Goal: Task Accomplishment & Management: Complete application form

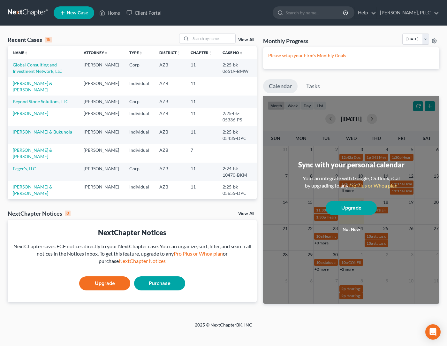
click at [70, 15] on span "New Case" at bounding box center [77, 13] width 21 height 5
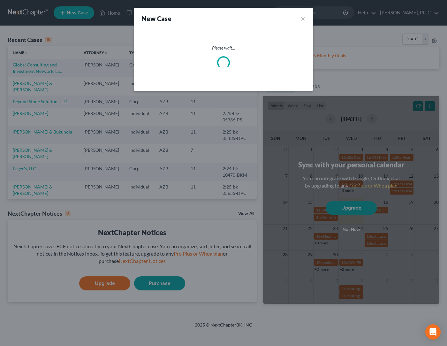
select select "4"
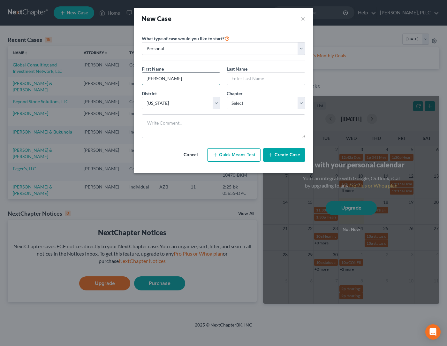
type input "[PERSON_NAME]"
select select "0"
click at [278, 156] on button "Create Case" at bounding box center [284, 154] width 42 height 13
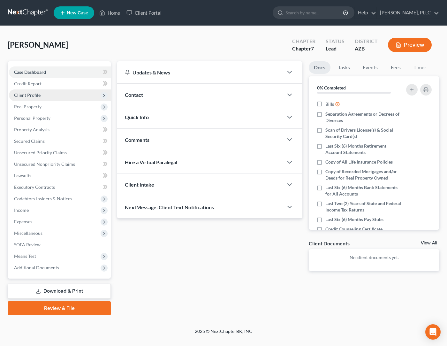
click at [30, 95] on span "Client Profile" at bounding box center [27, 94] width 27 height 5
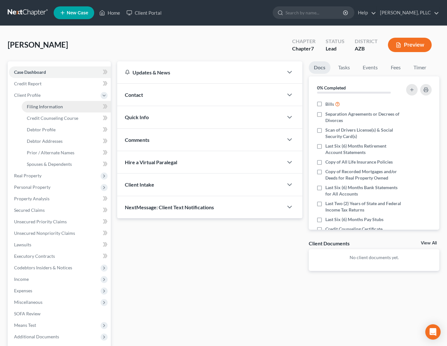
click at [48, 108] on span "Filing Information" at bounding box center [45, 106] width 36 height 5
select select "1"
select select "0"
select select "4"
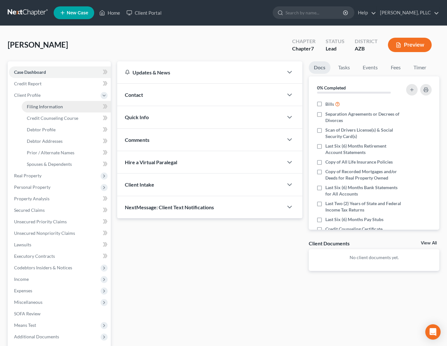
select select "3"
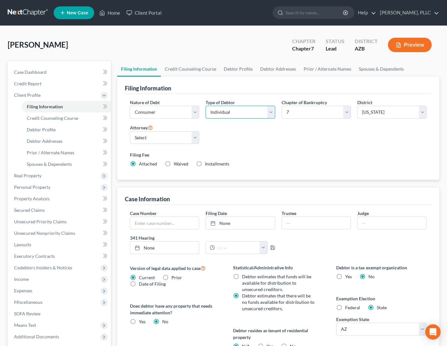
select select "1"
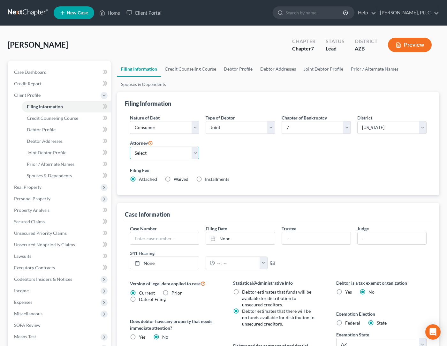
select select "0"
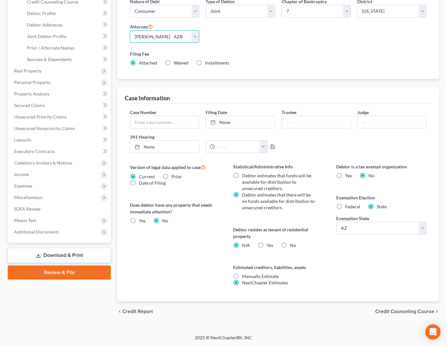
scroll to position [116, 0]
click at [290, 246] on label "No" at bounding box center [293, 245] width 6 height 6
click at [293, 246] on input "No" at bounding box center [295, 244] width 4 height 4
radio input "true"
radio input "false"
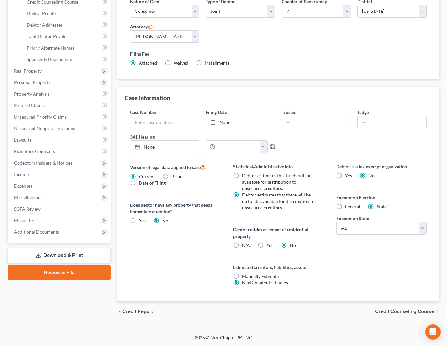
click at [383, 312] on span "Credit Counseling Course" at bounding box center [405, 311] width 59 height 5
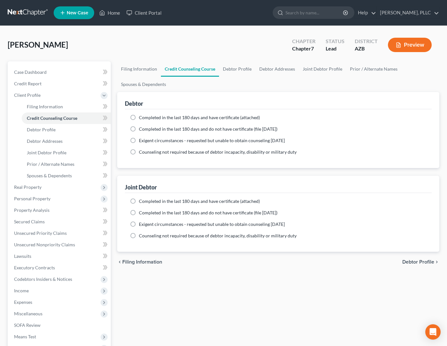
click at [139, 119] on label "Completed in the last 180 days and have certificate (attached)" at bounding box center [199, 117] width 121 height 6
click at [142, 119] on input "Completed in the last 180 days and have certificate (attached)" at bounding box center [144, 116] width 4 height 4
radio input "true"
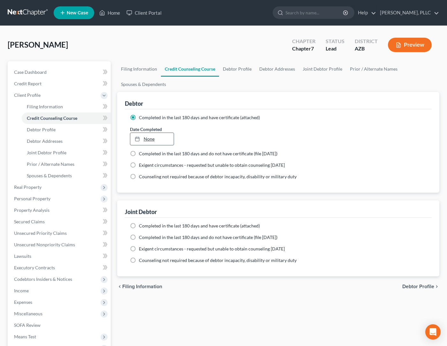
click at [156, 138] on link "None" at bounding box center [151, 139] width 43 height 12
click at [139, 229] on label "Completed in the last 180 days and have certificate (attached)" at bounding box center [199, 226] width 121 height 6
click at [142, 227] on input "Completed in the last 180 days and have certificate (attached)" at bounding box center [144, 225] width 4 height 4
radio input "true"
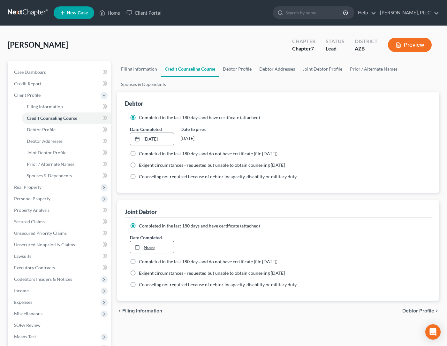
click at [138, 243] on link "None" at bounding box center [151, 247] width 43 height 12
click at [239, 70] on link "Debtor Profile" at bounding box center [237, 68] width 36 height 15
select select "1"
select select "0"
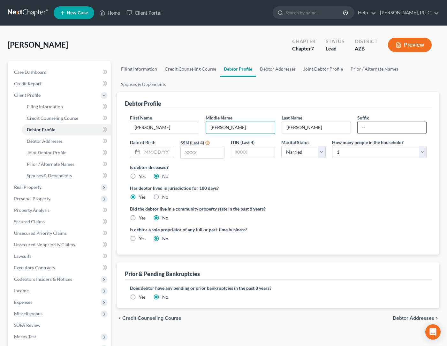
type input "[PERSON_NAME]"
click at [387, 123] on input "text" at bounding box center [392, 127] width 69 height 12
type input ";"
type input "[DATE]"
type input "3183"
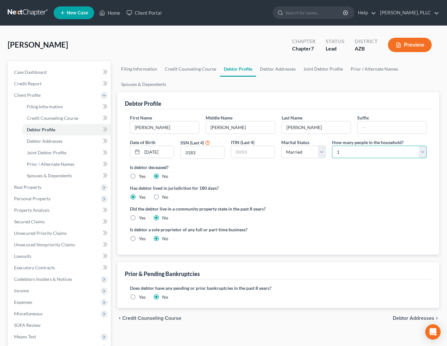
select select "3"
click at [139, 217] on label "Yes" at bounding box center [142, 218] width 7 height 6
click at [142, 217] on input "Yes" at bounding box center [144, 217] width 4 height 4
radio input "true"
radio input "false"
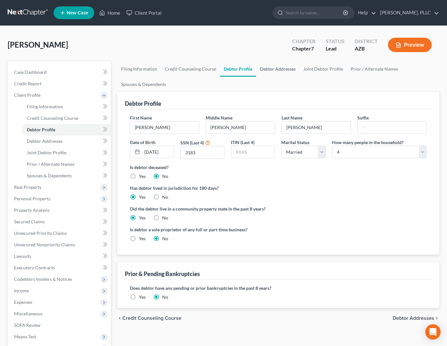
click at [263, 70] on link "Debtor Addresses" at bounding box center [277, 68] width 43 height 15
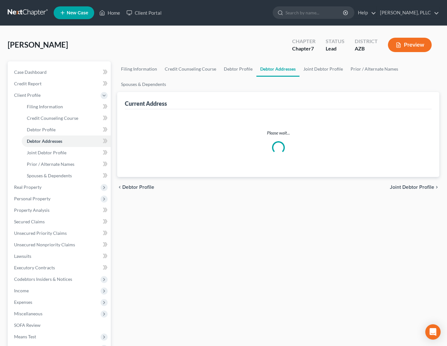
select select "0"
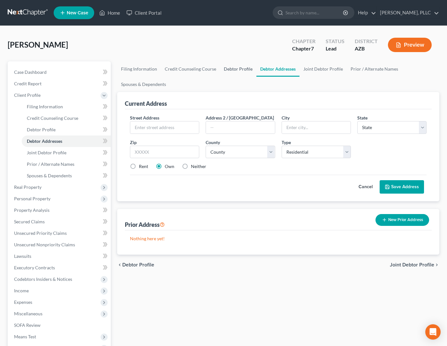
click at [233, 70] on link "Debtor Profile" at bounding box center [238, 68] width 36 height 15
select select "1"
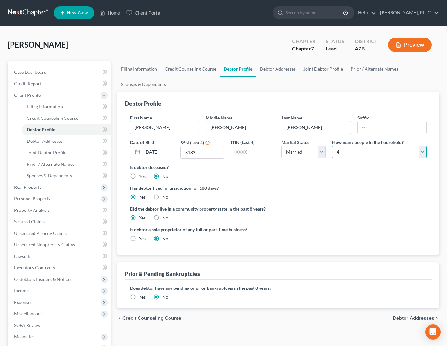
select select "4"
click at [33, 290] on span "Income" at bounding box center [60, 291] width 102 height 12
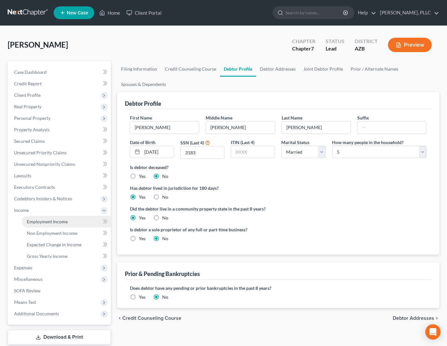
click at [56, 222] on span "Employment Income" at bounding box center [47, 221] width 41 height 5
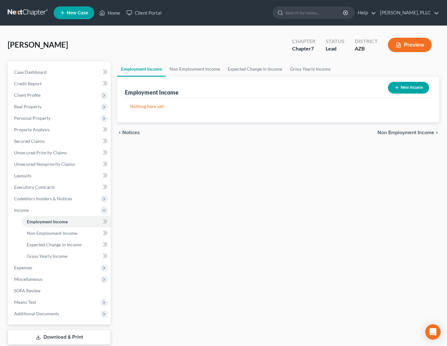
click at [406, 86] on button "New Income" at bounding box center [408, 88] width 41 height 12
select select "0"
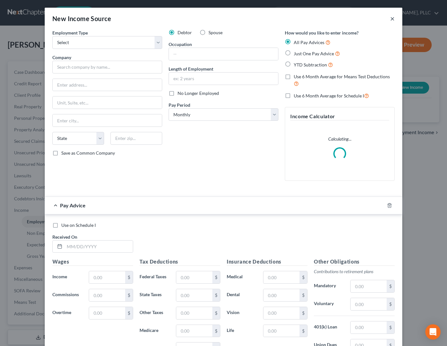
click at [393, 19] on button "×" at bounding box center [393, 19] width 4 height 8
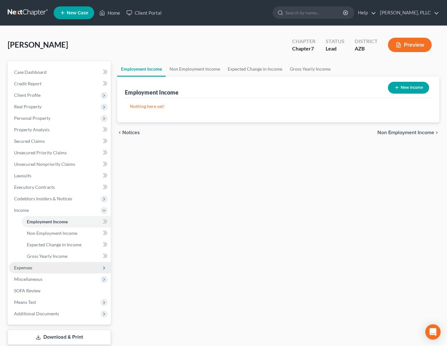
click at [26, 267] on span "Expenses" at bounding box center [23, 267] width 18 height 5
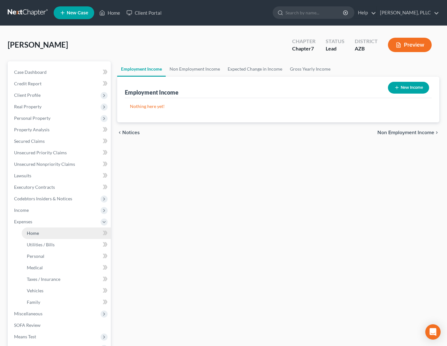
click at [51, 234] on link "Home" at bounding box center [66, 234] width 89 height 12
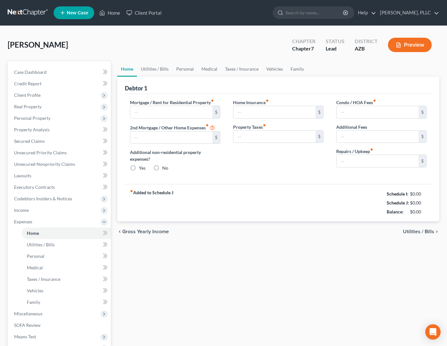
type input "0.00"
radio input "true"
type input "0.00"
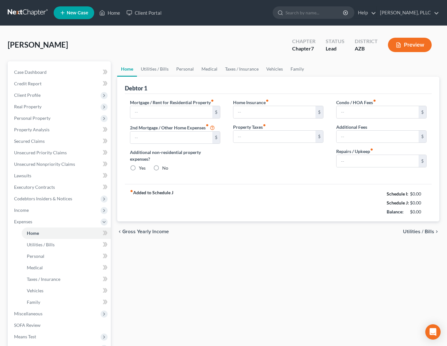
type input "0.00"
click at [294, 70] on link "Family" at bounding box center [297, 68] width 21 height 15
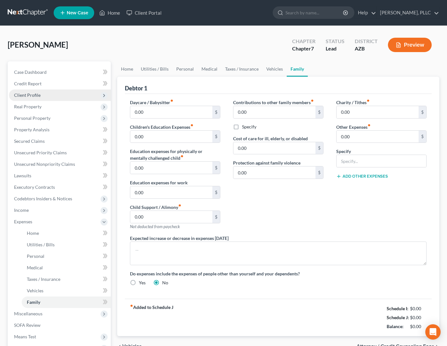
click at [32, 94] on span "Client Profile" at bounding box center [27, 94] width 27 height 5
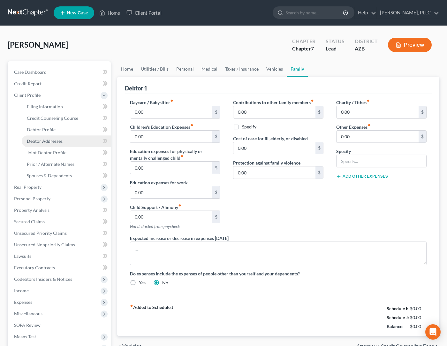
click at [39, 142] on span "Debtor Addresses" at bounding box center [45, 140] width 36 height 5
select select "0"
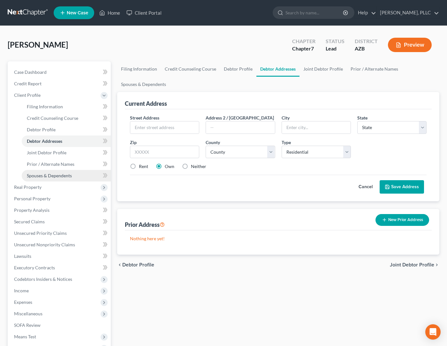
click at [47, 179] on link "Spouses & Dependents" at bounding box center [66, 176] width 89 height 12
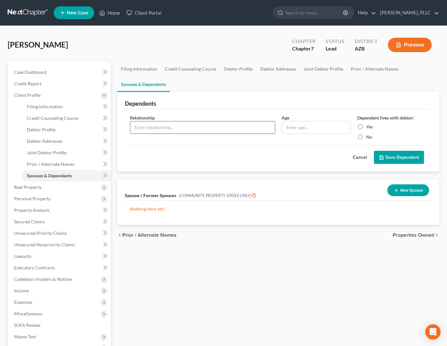
click at [165, 131] on input "text" at bounding box center [202, 127] width 145 height 12
type input "S"
type input "Child"
type input "10"
click at [367, 126] on label "Yes" at bounding box center [370, 127] width 7 height 6
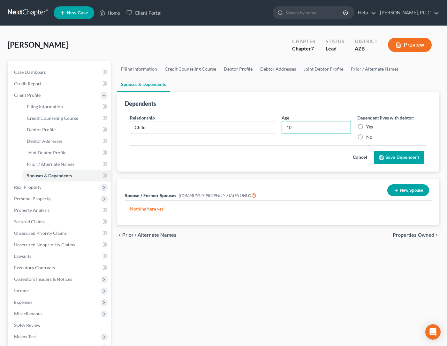
click at [369, 126] on input "Yes" at bounding box center [371, 126] width 4 height 4
radio input "true"
click at [399, 156] on button "Save Dependent" at bounding box center [399, 157] width 50 height 13
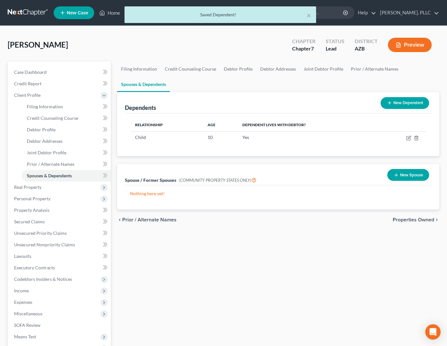
click at [391, 105] on icon at bounding box center [389, 102] width 5 height 5
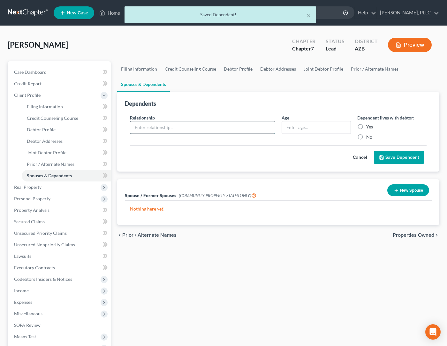
click at [212, 127] on input "text" at bounding box center [202, 127] width 145 height 12
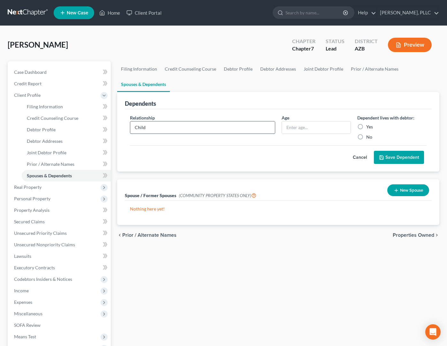
type input "Child"
type input "13"
click at [367, 126] on label "Yes" at bounding box center [370, 127] width 7 height 6
click at [369, 126] on input "Yes" at bounding box center [371, 126] width 4 height 4
radio input "true"
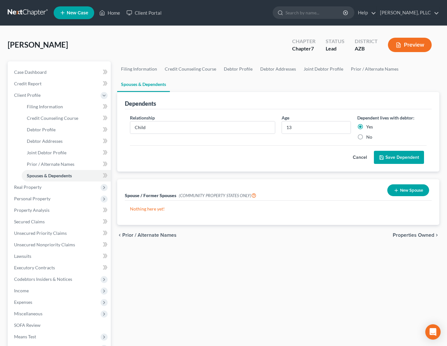
click at [396, 158] on button "Save Dependent" at bounding box center [399, 157] width 50 height 13
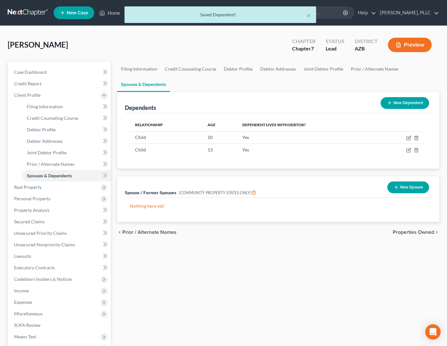
click at [404, 102] on button "New Dependent" at bounding box center [405, 103] width 49 height 12
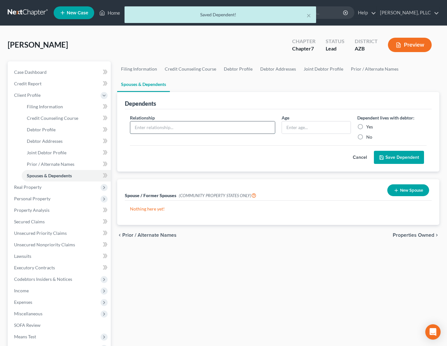
click at [176, 127] on input "text" at bounding box center [202, 127] width 145 height 12
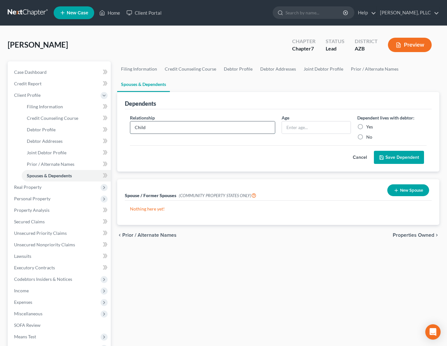
type input "Child"
type input "14"
click at [367, 126] on label "Yes" at bounding box center [370, 127] width 7 height 6
click at [369, 126] on input "Yes" at bounding box center [371, 126] width 4 height 4
radio input "true"
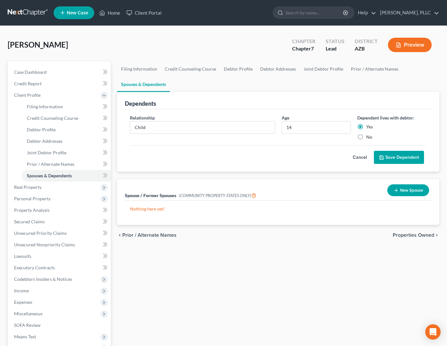
click at [392, 157] on button "Save Dependent" at bounding box center [399, 157] width 50 height 13
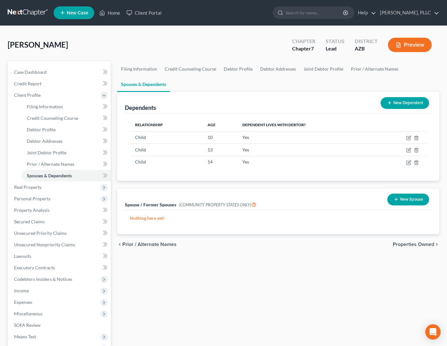
click at [400, 202] on button "New Spouse" at bounding box center [409, 200] width 42 height 12
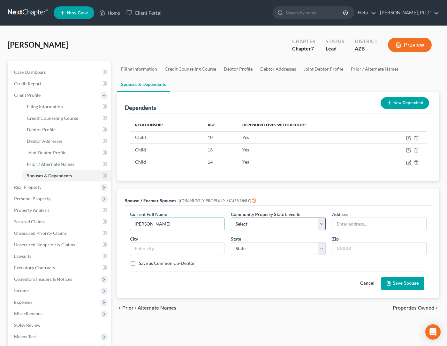
type input "[PERSON_NAME]"
select select "0"
type input "1874 [PERSON_NAME]."
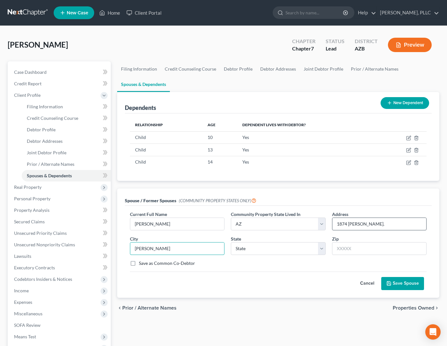
type input "[PERSON_NAME]"
select select "3"
type input "85295"
click at [403, 285] on button "Save Spouse" at bounding box center [403, 283] width 43 height 13
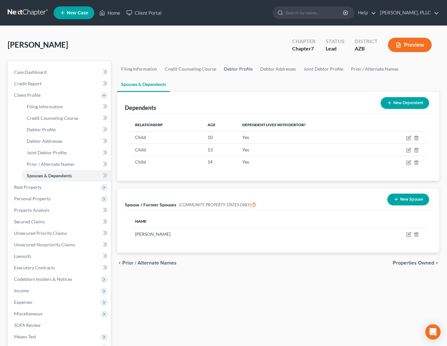
click at [237, 71] on link "Debtor Profile" at bounding box center [238, 68] width 36 height 15
select select "1"
select select "4"
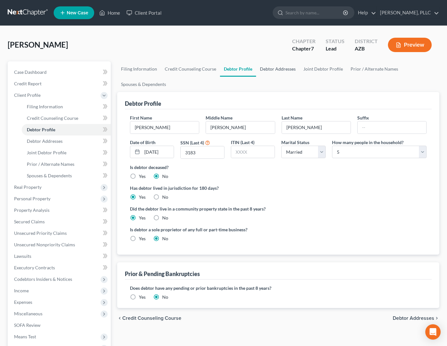
click at [278, 68] on link "Debtor Addresses" at bounding box center [277, 68] width 43 height 15
select select "0"
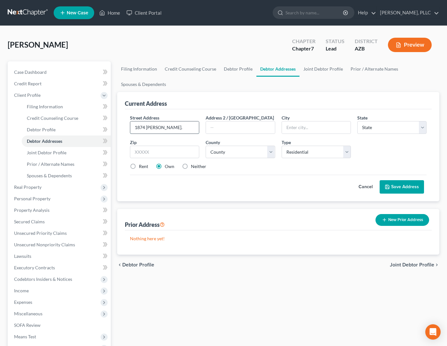
type input "1874 [PERSON_NAME]."
type input "[PERSON_NAME]"
select select "3"
type input "85295"
select select "7"
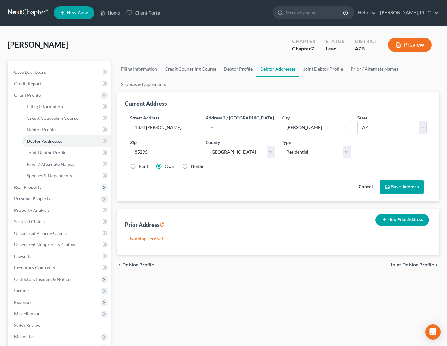
click at [394, 187] on button "Save Address" at bounding box center [402, 186] width 44 height 13
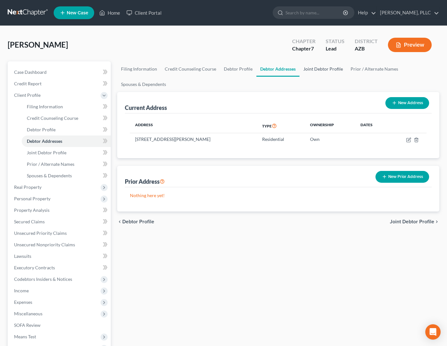
click at [318, 72] on link "Joint Debtor Profile" at bounding box center [323, 68] width 47 height 15
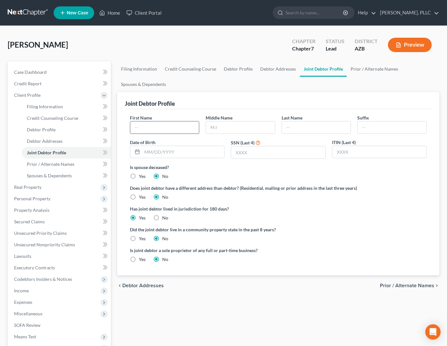
type input "J"
type input "[PERSON_NAME]"
type input "Mizusugi"
type input "[PERSON_NAME]"
type input "[DATE]"
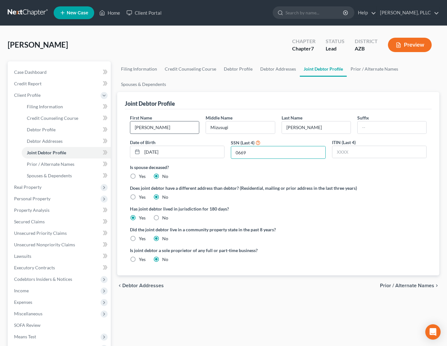
type input "0669"
click at [386, 287] on span "Prior / Alternate Names" at bounding box center [407, 285] width 54 height 5
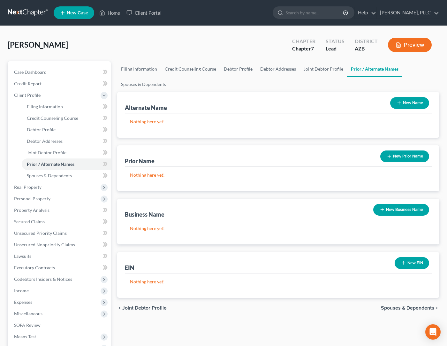
click at [398, 153] on button "New Prior Name" at bounding box center [405, 157] width 49 height 12
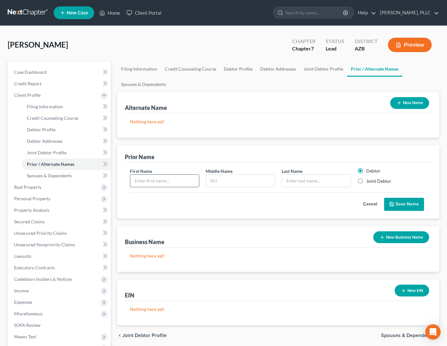
click at [168, 180] on input "text" at bounding box center [164, 181] width 69 height 12
type input "[PERSON_NAME]"
type input "Mizusugi"
type input "[PERSON_NAME]"
click at [367, 182] on label "Joint Debtor" at bounding box center [379, 181] width 25 height 6
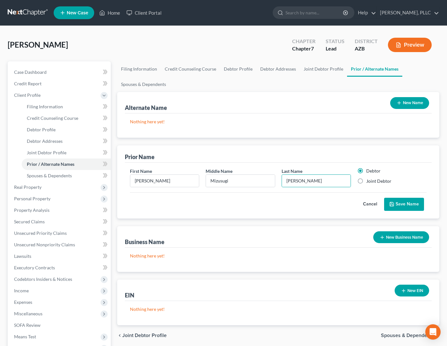
click at [369, 182] on input "Joint Debtor" at bounding box center [371, 180] width 4 height 4
radio input "true"
radio input "false"
click at [401, 205] on button "Save Name" at bounding box center [405, 204] width 40 height 13
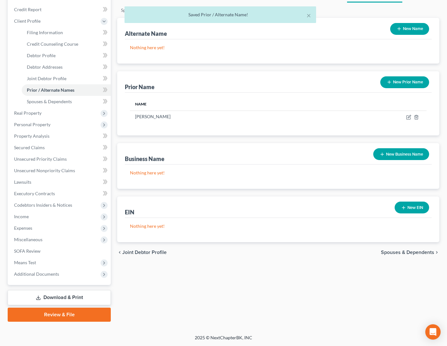
scroll to position [74, 0]
click at [404, 254] on span "Spouses & Dependents" at bounding box center [407, 252] width 53 height 5
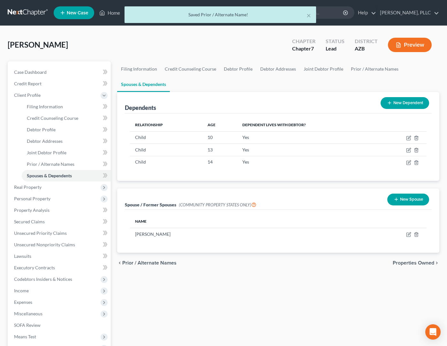
click at [397, 266] on span "Properties Owned" at bounding box center [414, 262] width 42 height 5
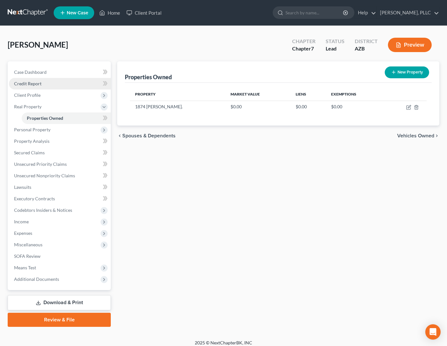
click at [33, 84] on span "Credit Report" at bounding box center [27, 83] width 27 height 5
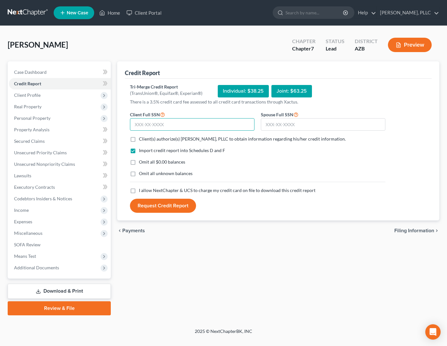
click at [201, 128] on input "text" at bounding box center [192, 124] width 125 height 13
type input "363-84-3183"
type input "648-34-0669"
click at [186, 140] on span "Client(s) authorize(s) [PERSON_NAME], PLLC to obtain information regarding his/…" at bounding box center [242, 138] width 207 height 5
click at [146, 140] on input "Client(s) authorize(s) [PERSON_NAME], PLLC to obtain information regarding his/…" at bounding box center [144, 138] width 4 height 4
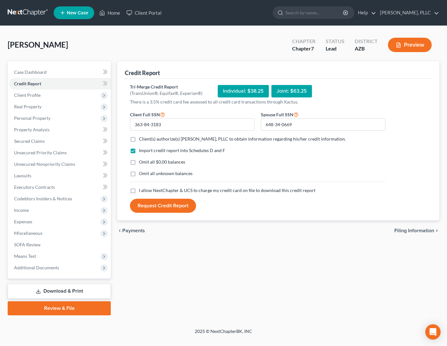
checkbox input "true"
click at [139, 162] on label "Omit all $0.00 balances" at bounding box center [162, 162] width 46 height 6
click at [142, 162] on input "Omit all $0.00 balances" at bounding box center [144, 161] width 4 height 4
checkbox input "true"
click at [139, 174] on label "Omit all unknown balances" at bounding box center [166, 173] width 54 height 6
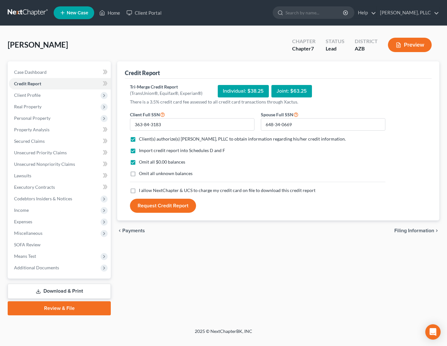
click at [142, 174] on input "Omit all unknown balances" at bounding box center [144, 172] width 4 height 4
checkbox input "true"
click at [139, 190] on label "I allow NextChapter & UCS to charge my credit card on file to download this cre…" at bounding box center [227, 190] width 177 height 6
click at [142, 190] on input "I allow NextChapter & UCS to charge my credit card on file to download this cre…" at bounding box center [144, 189] width 4 height 4
checkbox input "true"
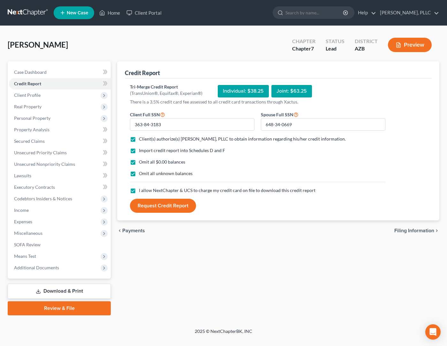
click at [153, 206] on button "Request Credit Report" at bounding box center [163, 206] width 66 height 14
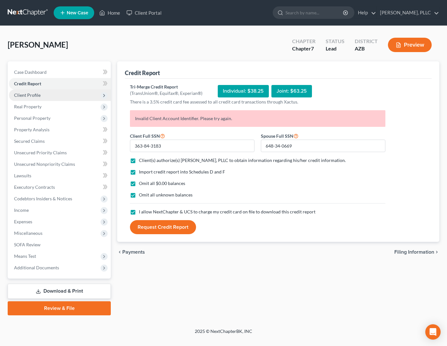
click at [32, 97] on span "Client Profile" at bounding box center [27, 94] width 27 height 5
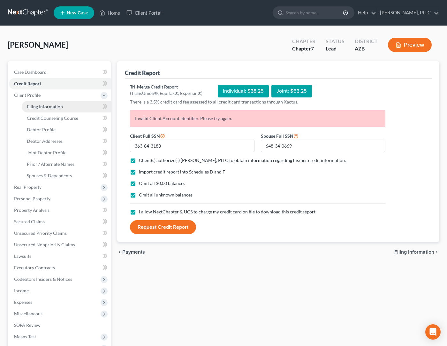
click at [36, 109] on span "Filing Information" at bounding box center [45, 106] width 36 height 5
select select "1"
select select "0"
select select "4"
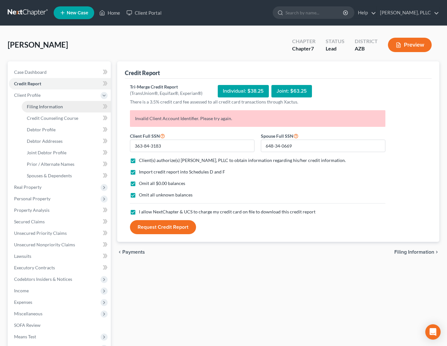
select select "0"
select select "3"
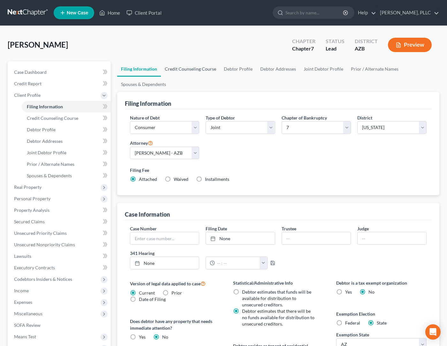
click at [198, 69] on link "Credit Counseling Course" at bounding box center [190, 68] width 59 height 15
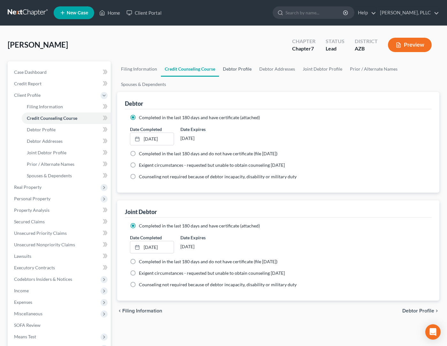
click at [226, 70] on link "Debtor Profile" at bounding box center [237, 68] width 36 height 15
select select "1"
select select "4"
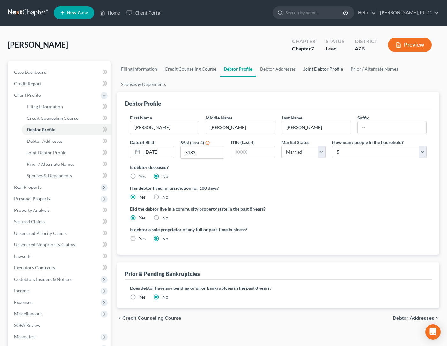
click at [313, 66] on link "Joint Debtor Profile" at bounding box center [323, 68] width 47 height 15
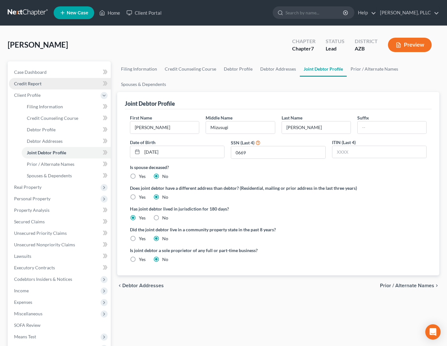
click at [33, 84] on span "Credit Report" at bounding box center [27, 83] width 27 height 5
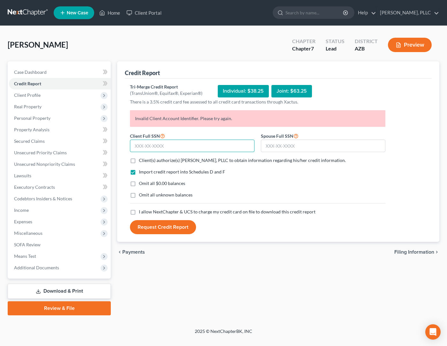
click at [221, 149] on input "text" at bounding box center [192, 146] width 125 height 13
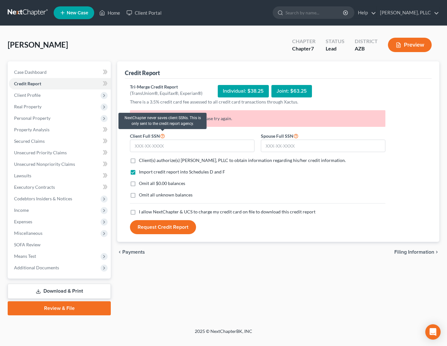
click at [162, 137] on icon at bounding box center [162, 136] width 5 height 6
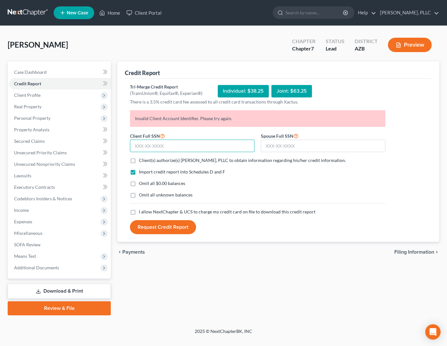
click at [172, 144] on input "text" at bounding box center [192, 146] width 125 height 13
type input "363-84-3183"
click at [291, 144] on input "text" at bounding box center [323, 146] width 125 height 13
type input "648-34-0669"
click at [139, 160] on label "Client(s) authorize(s) [PERSON_NAME], PLLC to obtain information regarding his/…" at bounding box center [242, 160] width 207 height 6
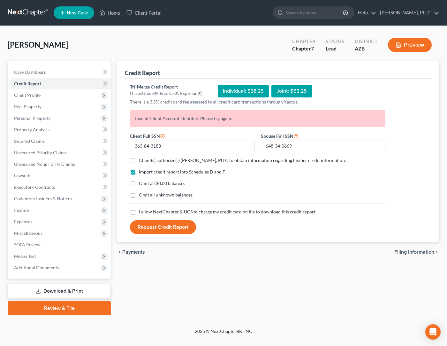
click at [142, 160] on input "Client(s) authorize(s) [PERSON_NAME], PLLC to obtain information regarding his/…" at bounding box center [144, 159] width 4 height 4
checkbox input "true"
click at [139, 213] on label "I allow NextChapter & UCS to charge my credit card on file to download this cre…" at bounding box center [227, 212] width 177 height 6
click at [142, 213] on input "I allow NextChapter & UCS to charge my credit card on file to download this cre…" at bounding box center [144, 211] width 4 height 4
checkbox input "true"
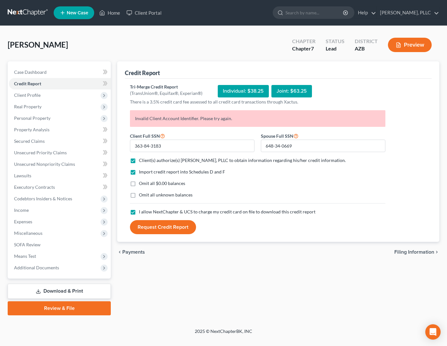
click at [139, 183] on label "Omit all $0.00 balances" at bounding box center [162, 183] width 46 height 6
click at [142, 183] on input "Omit all $0.00 balances" at bounding box center [144, 182] width 4 height 4
checkbox input "true"
click at [139, 194] on label "Omit all unknown balances" at bounding box center [166, 195] width 54 height 6
click at [142, 194] on input "Omit all unknown balances" at bounding box center [144, 194] width 4 height 4
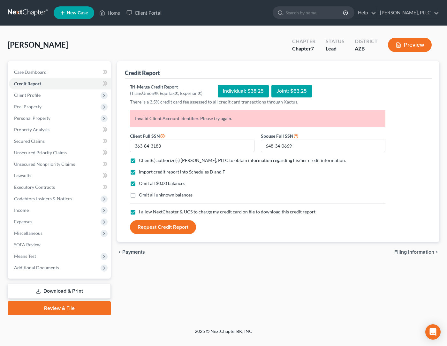
checkbox input "true"
click at [144, 229] on button "Request Credit Report" at bounding box center [163, 227] width 66 height 14
click at [433, 330] on icon "Open Intercom Messenger" at bounding box center [433, 332] width 7 height 8
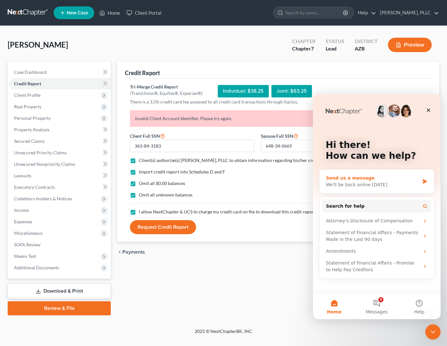
click at [361, 183] on div "We'll be back online [DATE]" at bounding box center [373, 185] width 94 height 7
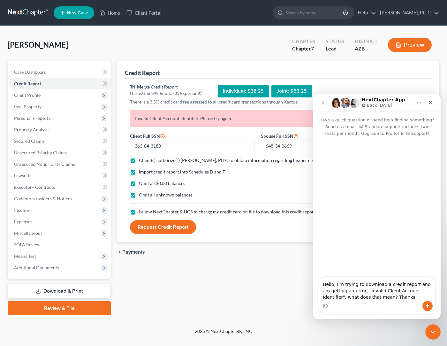
type textarea "Hello, I'm trying to download a credit report and am getting an error, "Invalid…"
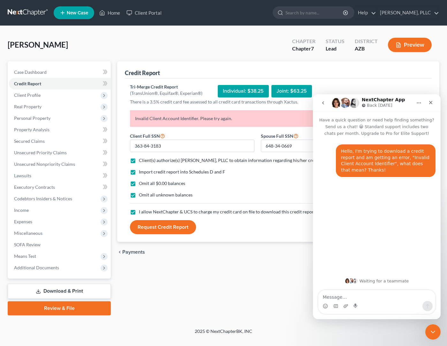
click at [240, 187] on div "Import credit report into Schedules D and F Omit all $0.00 balances Omit all un…" at bounding box center [258, 189] width 262 height 40
click at [432, 104] on icon "Close" at bounding box center [432, 103] width 4 height 4
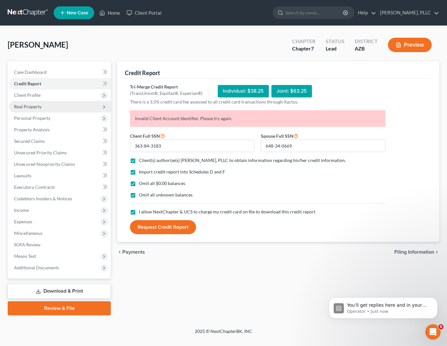
click at [33, 107] on span "Real Property" at bounding box center [27, 106] width 27 height 5
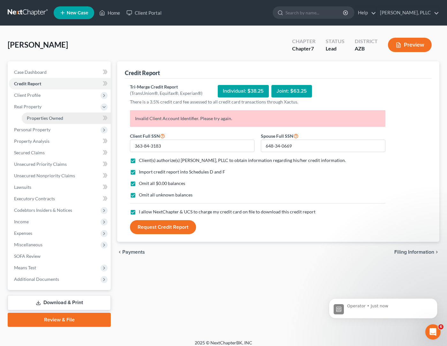
click at [31, 120] on span "Properties Owned" at bounding box center [45, 117] width 36 height 5
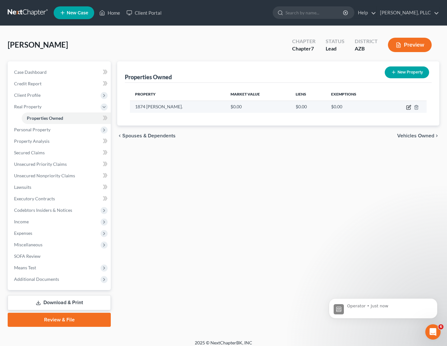
click at [408, 108] on icon "button" at bounding box center [409, 107] width 5 height 5
select select "3"
select select "7"
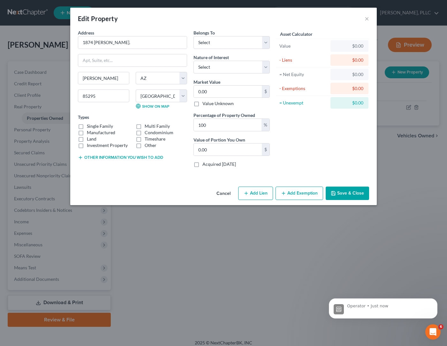
click at [341, 200] on div "Cancel Add Lien Add Lease Add Exemption Save & Close" at bounding box center [223, 194] width 307 height 21
click at [342, 193] on button "Save & Close" at bounding box center [347, 193] width 43 height 13
click at [367, 19] on button "×" at bounding box center [367, 19] width 4 height 8
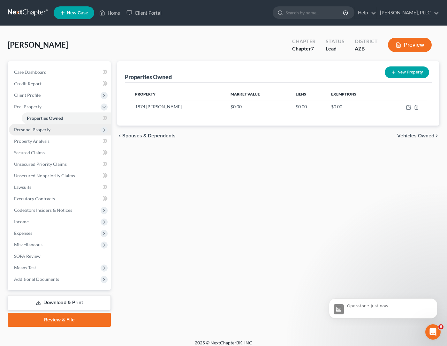
click at [39, 131] on span "Personal Property" at bounding box center [32, 129] width 36 height 5
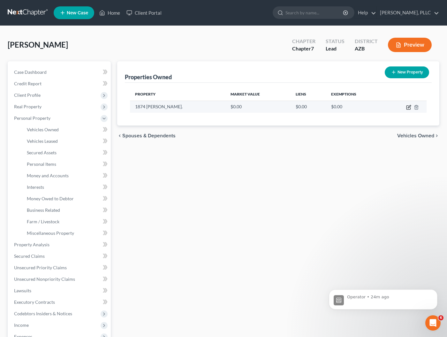
click at [409, 108] on icon "button" at bounding box center [409, 106] width 3 height 3
select select "3"
select select "7"
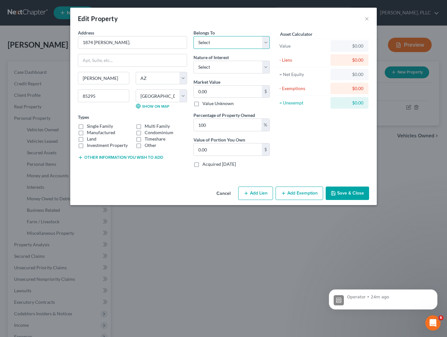
select select "2"
select select "0"
type input "5"
type input "5.00"
type input "59"
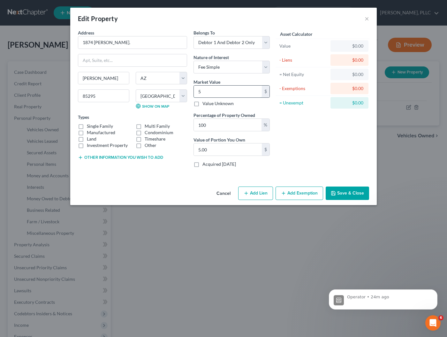
type input "59.00"
type input "590"
type input "590.00"
type input "5908"
type input "5,908.00"
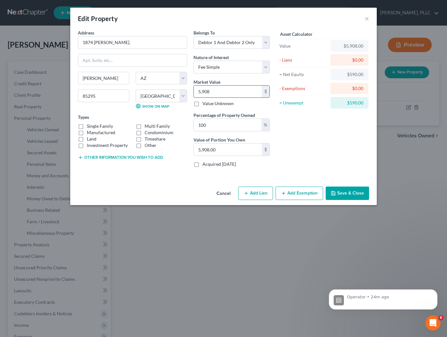
type input "5,9080"
type input "59,080.00"
type input "59,0800"
type input "590,800.00"
type input "590,800"
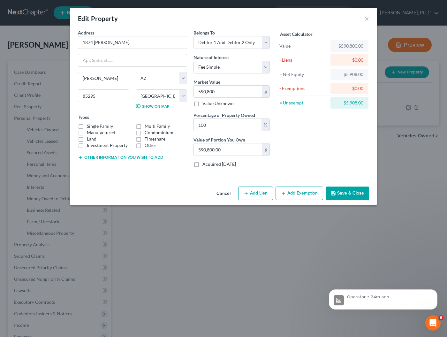
click at [298, 128] on div "Asset Calculator Value $590,800.00 - Liens $0.00 = Net Equity $5,908.00 - Exemp…" at bounding box center [322, 100] width 99 height 143
click at [353, 196] on button "Save & Close" at bounding box center [347, 193] width 43 height 13
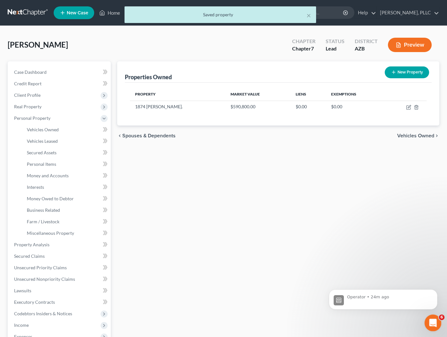
click at [439, 325] on div "Open Intercom Messenger" at bounding box center [432, 322] width 21 height 21
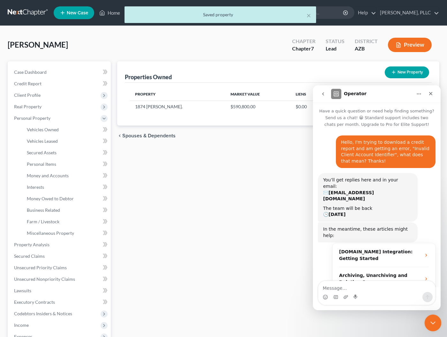
scroll to position [29, 0]
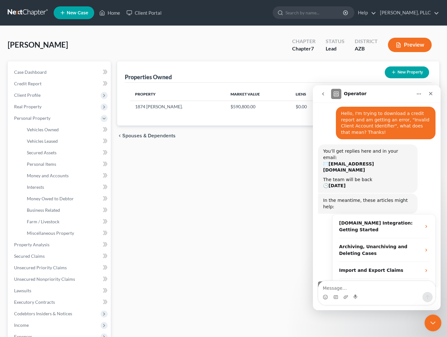
click at [434, 319] on icon "Close Intercom Messenger" at bounding box center [433, 322] width 8 height 8
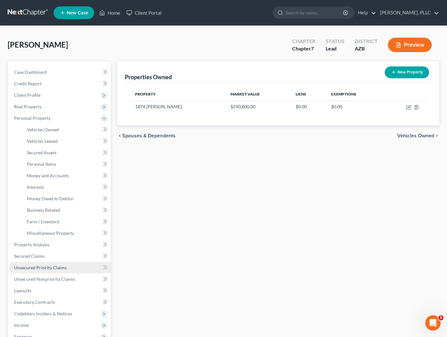
click at [32, 268] on span "Unsecured Priority Claims" at bounding box center [40, 267] width 53 height 5
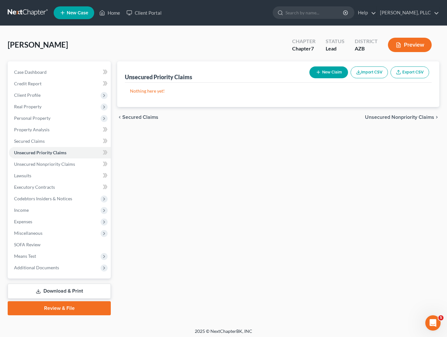
click at [323, 75] on button "New Claim" at bounding box center [329, 72] width 39 height 12
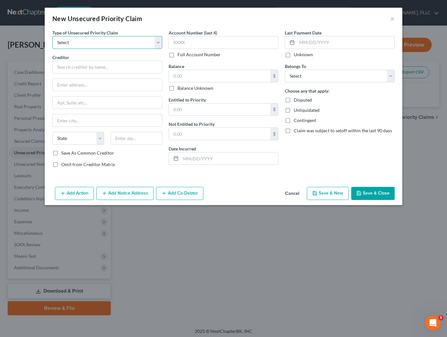
select select "0"
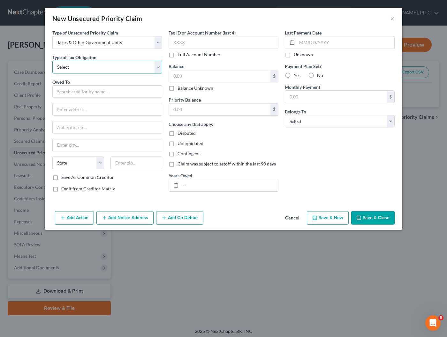
select select "0"
click at [92, 94] on input "text" at bounding box center [107, 91] width 110 height 13
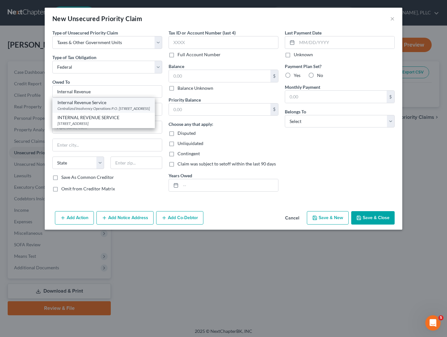
click at [86, 105] on div "Internal Revenue Service" at bounding box center [104, 102] width 92 height 6
type input "Internal Revenue Service"
type input "Centralized Insolvency Operations"
type input "P.O. Box 7346"
type input "[GEOGRAPHIC_DATA]"
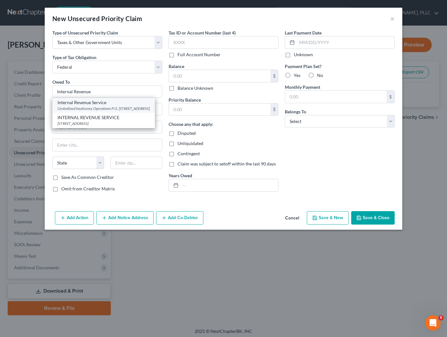
select select "39"
type input "19101"
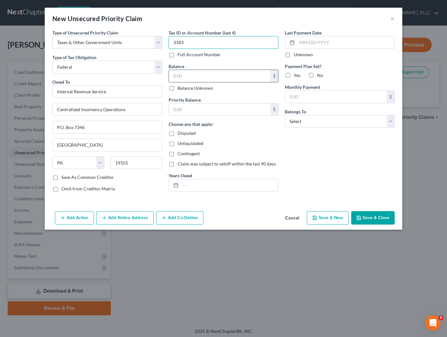
type input "3183"
click at [224, 74] on input "text" at bounding box center [220, 76] width 102 height 12
type input "0"
select select "2"
click at [319, 217] on button "Save & New" at bounding box center [328, 217] width 42 height 13
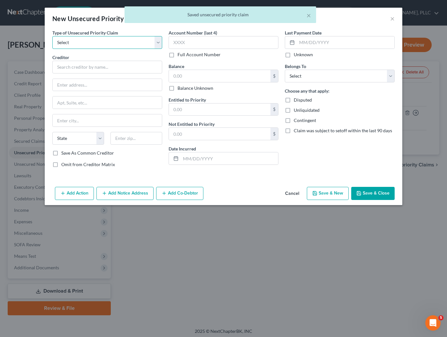
select select "0"
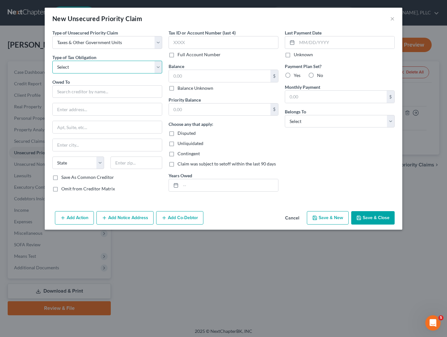
select select "2"
click at [109, 92] on input "text" at bounding box center [107, 91] width 110 height 13
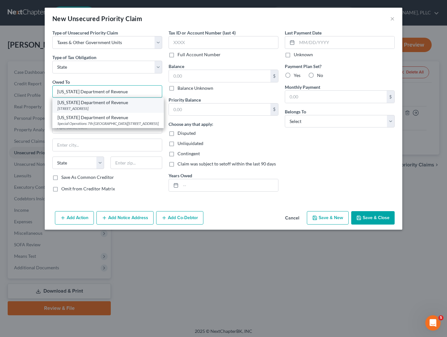
type input "[US_STATE] Department of Revenue"
click at [97, 108] on div "[STREET_ADDRESS]" at bounding box center [108, 108] width 101 height 5
type input "2005 [GEOGRAPHIC_DATA]"
type input "Phoenix"
select select "3"
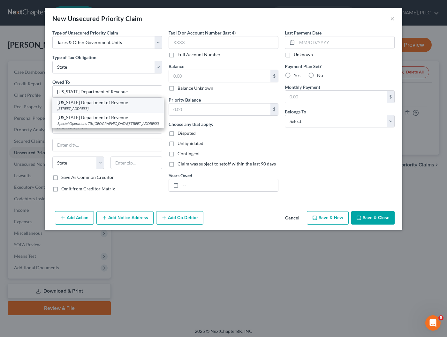
type input "85004-2926"
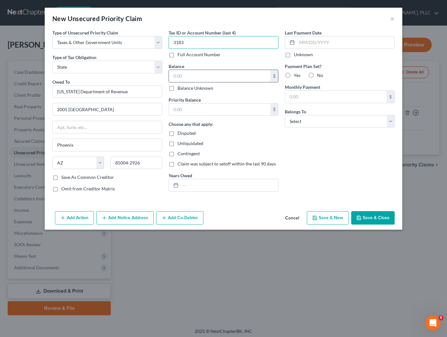
type input "3183"
click at [208, 79] on input "text" at bounding box center [220, 76] width 102 height 12
type input "0"
select select "2"
click at [342, 217] on button "Save & New" at bounding box center [328, 217] width 42 height 13
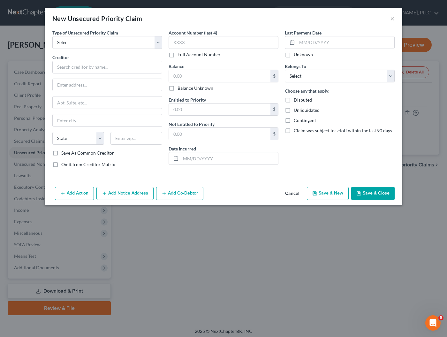
type input "0.00"
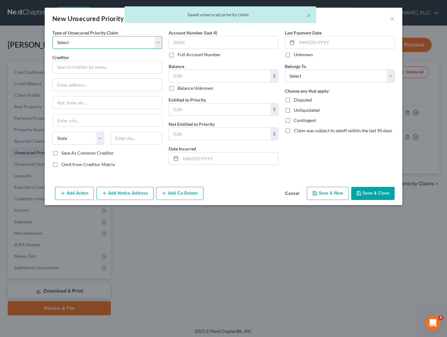
select select "0"
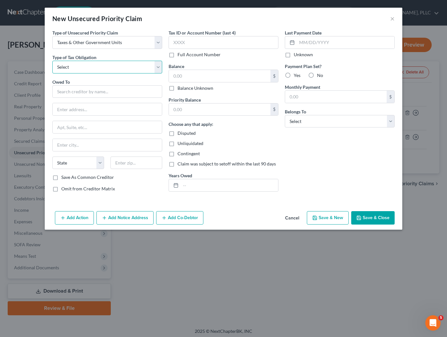
select select "2"
click at [93, 93] on input "text" at bounding box center [107, 91] width 110 height 13
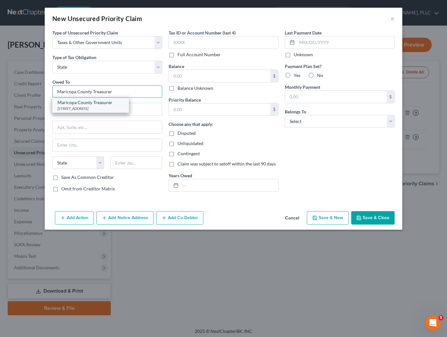
type input "Maricopa County Treasurer"
click at [89, 106] on div "[STREET_ADDRESS]" at bounding box center [91, 108] width 66 height 5
type input "[STREET_ADDRESS]"
type input "Suite 100"
type input "Phoenix"
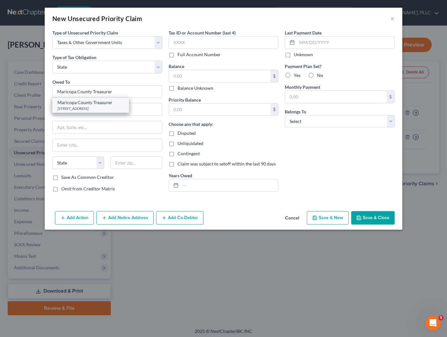
select select "3"
type input "85003"
click at [203, 55] on label "Full Account Number" at bounding box center [199, 54] width 43 height 6
click at [184, 55] on input "Full Account Number" at bounding box center [182, 53] width 4 height 4
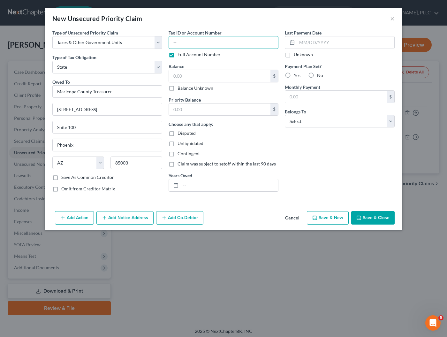
click at [205, 43] on input "text" at bounding box center [224, 42] width 110 height 13
paste input "30440702"
drag, startPoint x: 206, startPoint y: 43, endPoint x: 159, endPoint y: 41, distance: 47.4
click at [159, 41] on div "Type of Unsecured Priority Claim * Select Taxes & Other Government Units Domest…" at bounding box center [223, 113] width 349 height 168
type input "[PHONE_NUMBER]"
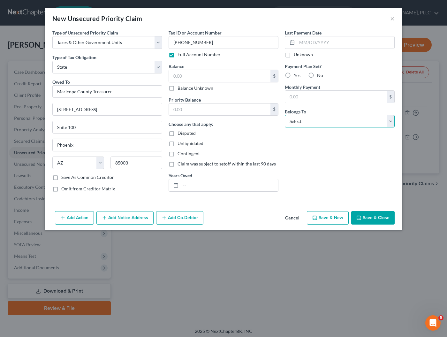
select select "2"
click at [379, 218] on button "Save & Close" at bounding box center [373, 217] width 43 height 13
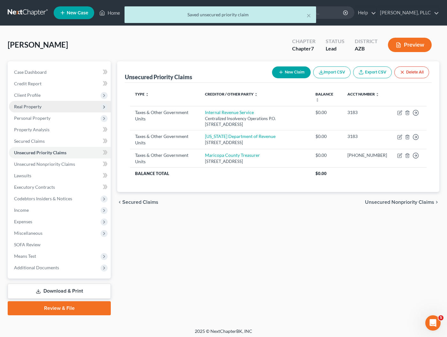
click at [32, 108] on span "Real Property" at bounding box center [27, 106] width 27 height 5
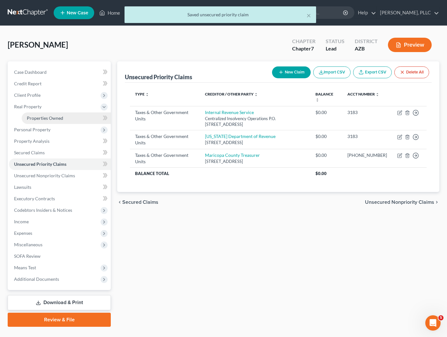
click at [55, 119] on span "Properties Owned" at bounding box center [45, 117] width 36 height 5
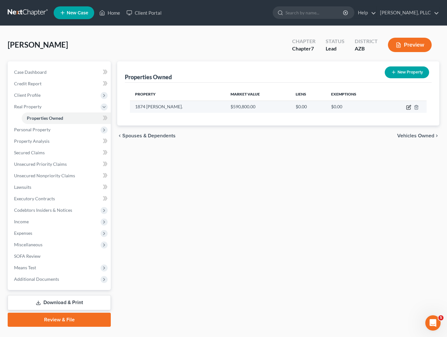
click at [408, 107] on icon "button" at bounding box center [409, 107] width 5 height 5
select select "3"
select select "7"
select select "2"
select select "0"
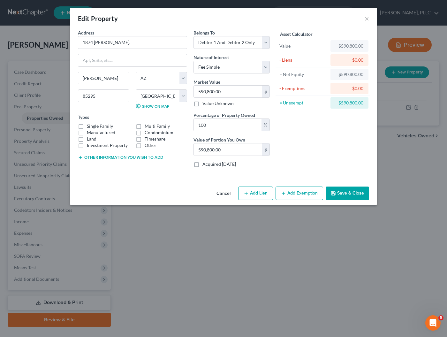
click at [92, 128] on label "Single Family" at bounding box center [100, 126] width 26 height 6
click at [92, 127] on input "Single Family" at bounding box center [91, 125] width 4 height 4
checkbox input "true"
click at [107, 160] on div "Address * [STREET_ADDRESS][PERSON_NAME] [PERSON_NAME][GEOGRAPHIC_DATA] [US_STAT…" at bounding box center [133, 100] width 116 height 143
click at [107, 160] on div "Other information you wish to add" at bounding box center [132, 157] width 109 height 6
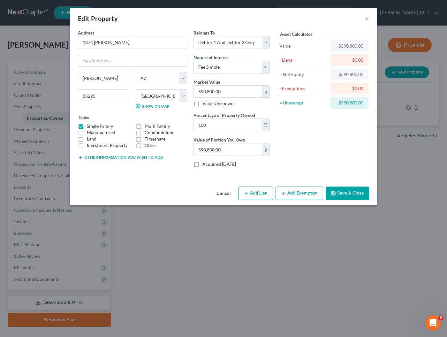
click at [109, 159] on button "Other information you wish to add" at bounding box center [120, 157] width 85 height 5
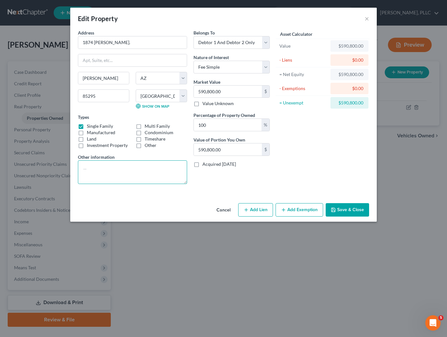
click at [106, 165] on textarea at bounding box center [132, 172] width 109 height 24
paste textarea "[PHONE_NUMBER]"
type textarea "APN: [PHONE_NUMBER]"
click at [342, 212] on button "Save & Close" at bounding box center [347, 209] width 43 height 13
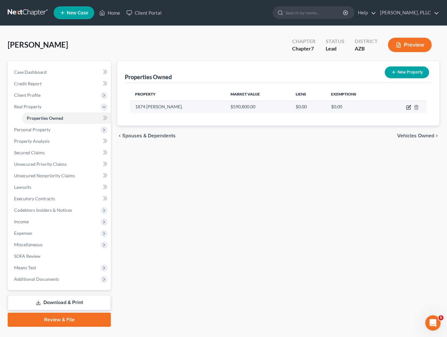
click at [411, 107] on icon "button" at bounding box center [409, 107] width 5 height 5
select select "3"
select select "7"
select select "2"
select select "0"
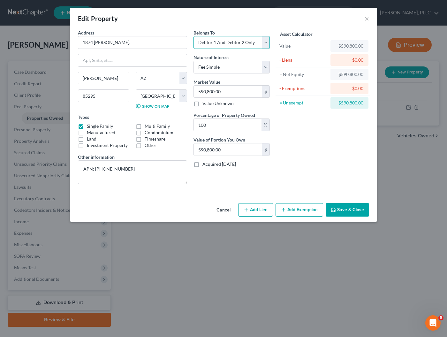
select select "0"
click at [127, 169] on textarea "APN: [PHONE_NUMBER]" at bounding box center [132, 172] width 109 height 24
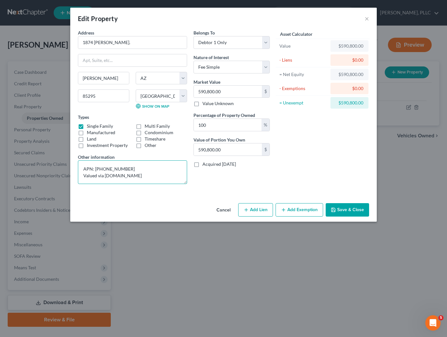
type textarea "APN: [PHONE_NUMBER] Valued via [DOMAIN_NAME]"
click at [349, 211] on button "Save & Close" at bounding box center [347, 209] width 43 height 13
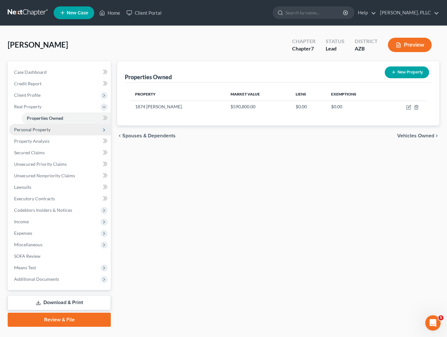
click at [54, 129] on span "Personal Property" at bounding box center [60, 130] width 102 height 12
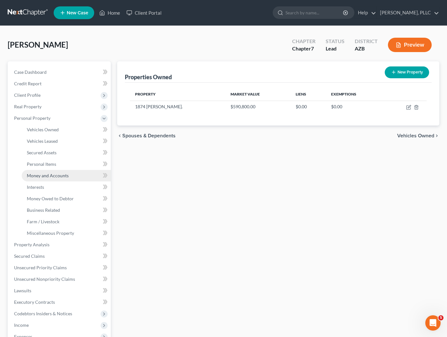
click at [42, 175] on span "Money and Accounts" at bounding box center [48, 175] width 42 height 5
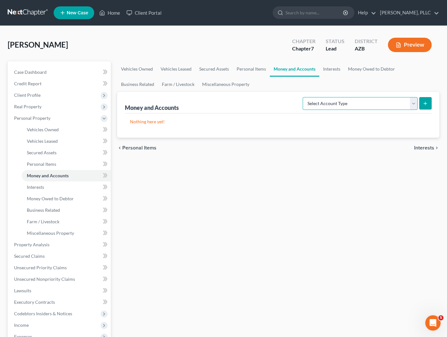
select select "checking"
click at [425, 101] on icon "submit" at bounding box center [425, 103] width 5 height 5
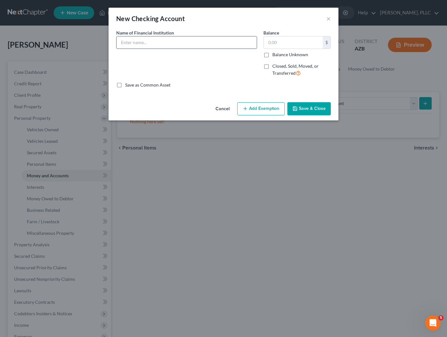
click at [206, 45] on input "text" at bounding box center [187, 42] width 140 height 12
type input "Chase Checking - 1238 - Debtor Only"
click at [305, 45] on input "text" at bounding box center [293, 42] width 59 height 12
type input "1"
click at [307, 107] on button "Save & Close" at bounding box center [309, 108] width 43 height 13
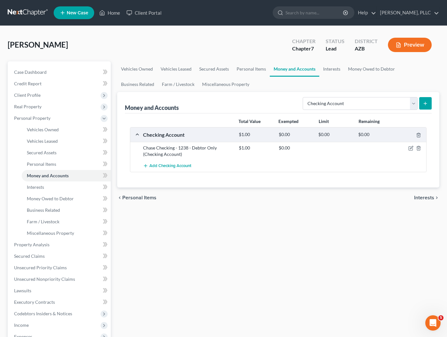
click at [424, 104] on icon "submit" at bounding box center [425, 103] width 5 height 5
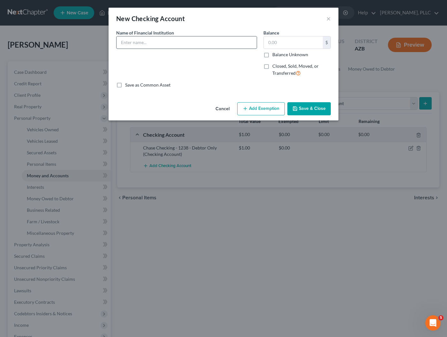
click at [213, 42] on input "text" at bounding box center [187, 42] width 140 height 12
type input "Chase Checking - 0948 - Debtor and Minor Son"
type input "13.34"
click at [311, 110] on button "Save & Close" at bounding box center [309, 108] width 43 height 13
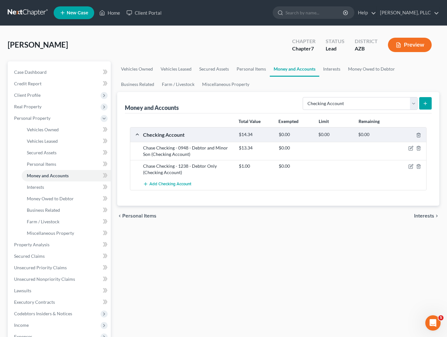
click at [424, 101] on icon "submit" at bounding box center [425, 103] width 5 height 5
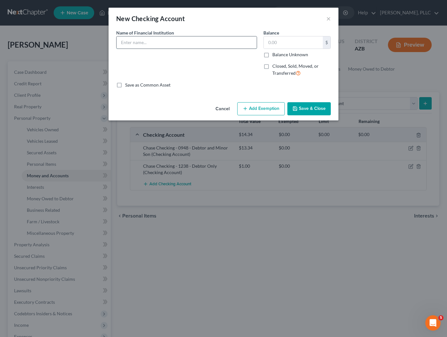
click at [186, 45] on input "text" at bounding box center [187, 42] width 140 height 12
type input "Chase Checking - 3923 - Debtor Only"
type input "1"
click at [316, 104] on button "Save & Close" at bounding box center [309, 108] width 43 height 13
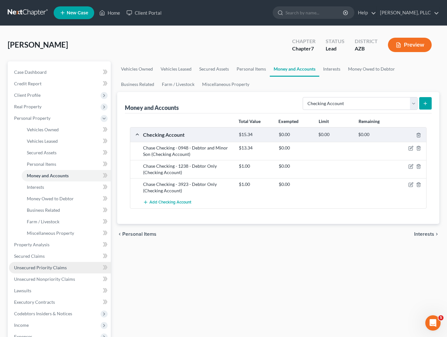
click at [29, 270] on span "Unsecured Priority Claims" at bounding box center [40, 267] width 53 height 5
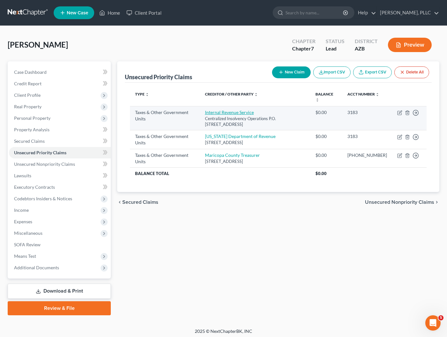
click at [224, 113] on link "Internal Revenue Service" at bounding box center [229, 112] width 49 height 5
select select "0"
select select "39"
select select "2"
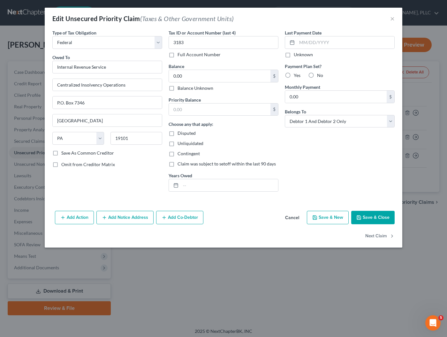
click at [317, 75] on label "No" at bounding box center [320, 75] width 6 height 6
click at [320, 75] on input "No" at bounding box center [322, 74] width 4 height 4
radio input "true"
click at [294, 74] on label "Yes" at bounding box center [297, 75] width 7 height 6
click at [297, 74] on input "Yes" at bounding box center [299, 74] width 4 height 4
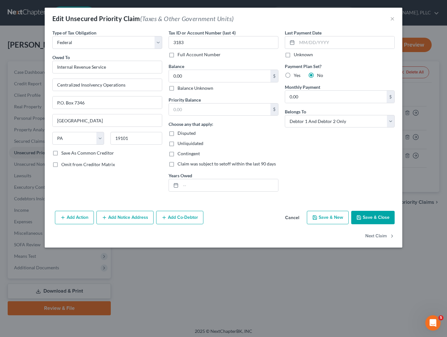
radio input "true"
click at [304, 97] on input "0.00" at bounding box center [336, 97] width 102 height 12
drag, startPoint x: 304, startPoint y: 97, endPoint x: 240, endPoint y: 95, distance: 63.3
click at [240, 95] on div "Type of Tax Obligation * Select Federal City State Franchise Tax Board Other Ow…" at bounding box center [223, 112] width 349 height 167
type input "300"
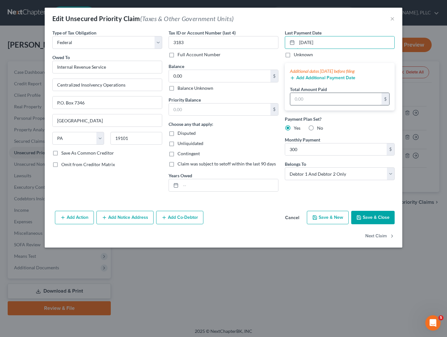
type input "[DATE]"
click at [324, 97] on input "text" at bounding box center [336, 99] width 91 height 12
type input "900"
drag, startPoint x: 201, startPoint y: 76, endPoint x: 154, endPoint y: 75, distance: 46.4
click at [154, 75] on div "Type of Tax Obligation * Select Federal City State Franchise Tax Board Other Ow…" at bounding box center [223, 112] width 349 height 167
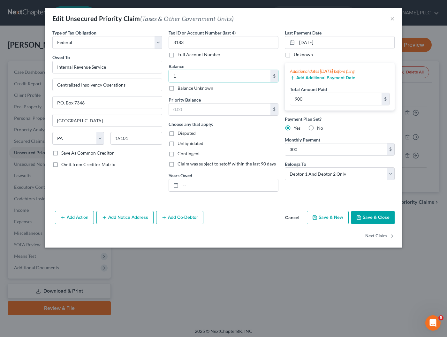
click at [366, 212] on button "Save & Close" at bounding box center [373, 217] width 43 height 13
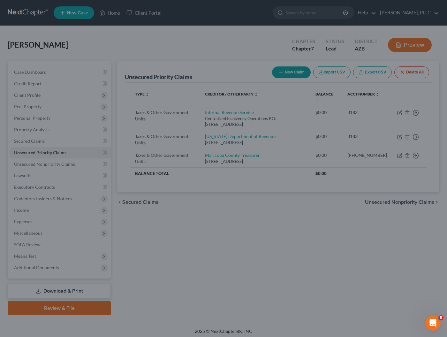
type input "1.00"
type input "300.00"
type input "900.00"
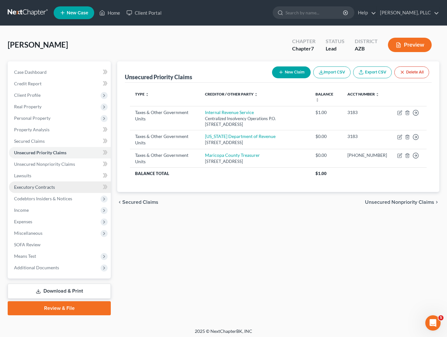
click at [41, 184] on span "Executory Contracts" at bounding box center [34, 186] width 41 height 5
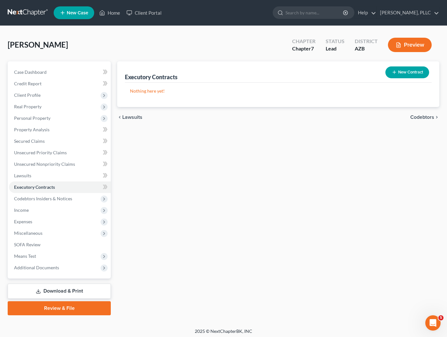
click at [400, 74] on button "New Contract" at bounding box center [408, 72] width 44 height 12
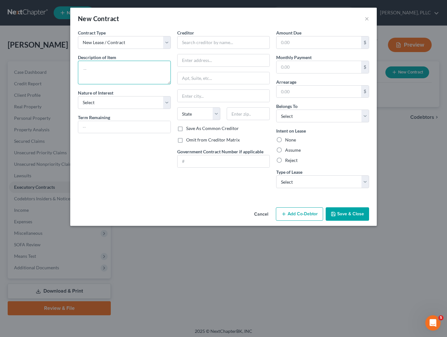
click at [128, 70] on textarea at bounding box center [124, 73] width 93 height 24
type textarea "Gym Membership"
click at [98, 125] on input "text" at bounding box center [124, 127] width 92 height 12
type input "Month to Month"
select select "3"
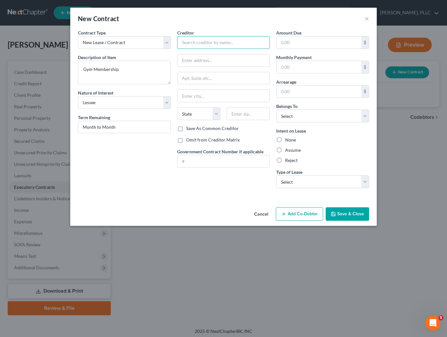
click at [215, 42] on input "text" at bounding box center [223, 42] width 93 height 13
type input "EOS Fitness"
type input "m"
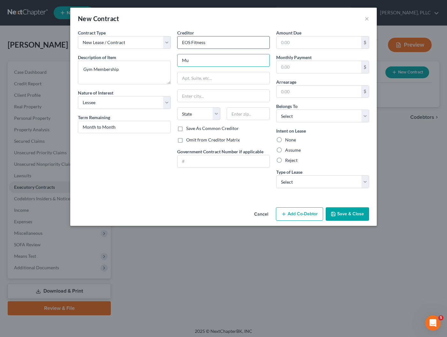
type input "M"
type input "Various"
click at [321, 69] on input "text" at bounding box center [319, 67] width 85 height 12
type input "23.45"
select select "0"
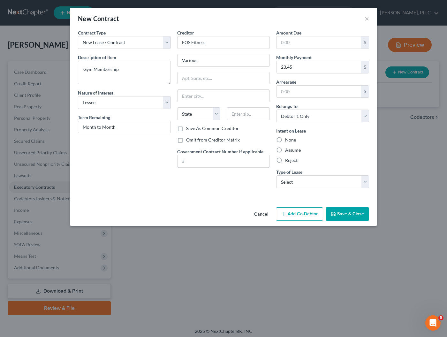
click at [300, 152] on label "Assume" at bounding box center [293, 150] width 16 height 6
click at [292, 151] on input "Assume" at bounding box center [290, 149] width 4 height 4
radio input "true"
select select "2"
click at [333, 211] on button "Save & Close" at bounding box center [347, 213] width 43 height 13
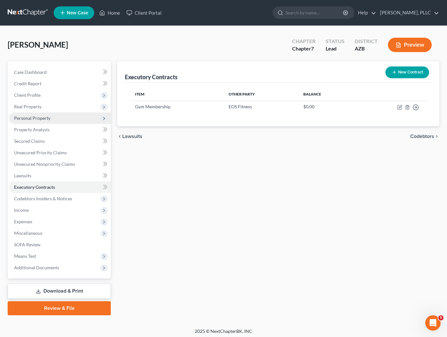
click at [36, 120] on span "Personal Property" at bounding box center [32, 117] width 36 height 5
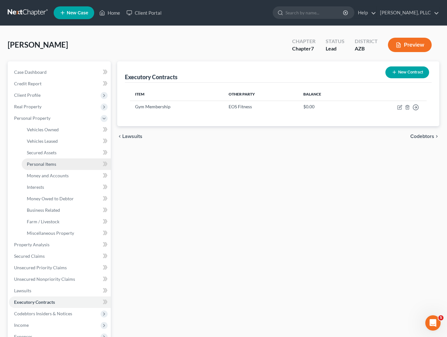
click at [36, 163] on span "Personal Items" at bounding box center [41, 163] width 29 height 5
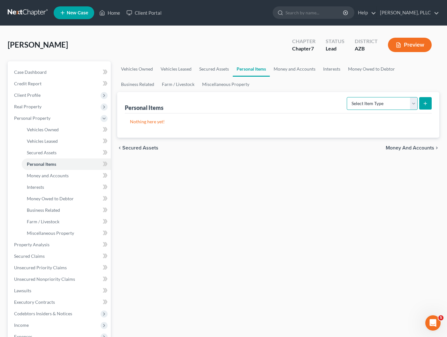
select select "clothing"
click at [427, 103] on icon "submit" at bounding box center [425, 103] width 5 height 5
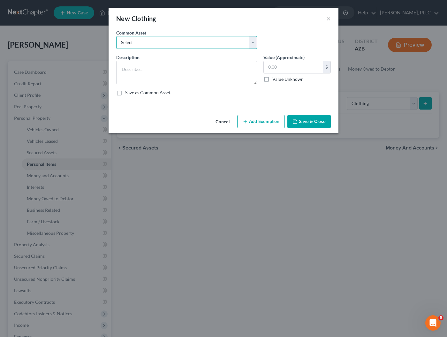
select select "0"
type textarea "Used Clothing"
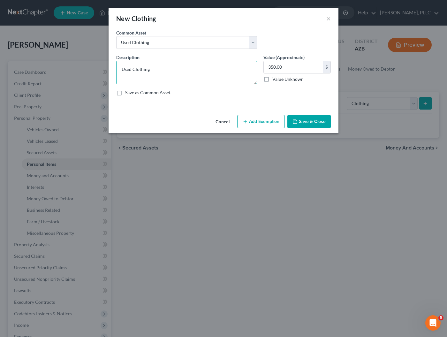
click at [189, 65] on textarea "Used Clothing" at bounding box center [186, 73] width 141 height 24
drag, startPoint x: 299, startPoint y: 67, endPoint x: 250, endPoint y: 66, distance: 48.6
click at [251, 66] on div "Description * Used Clothing Value (Approximate) 350.00 $ Value Unknown Balance …" at bounding box center [223, 77] width 221 height 47
type input "700"
click at [259, 122] on button "Add Exemption" at bounding box center [261, 121] width 48 height 13
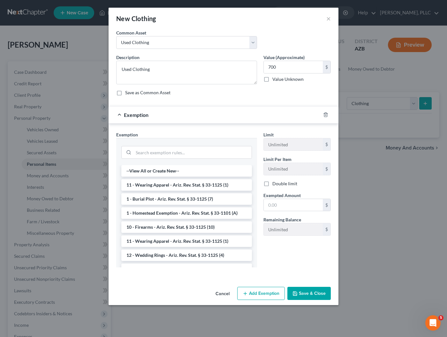
click at [273, 184] on label "Double limit" at bounding box center [285, 184] width 25 height 6
click at [275, 184] on input "Double limit" at bounding box center [277, 183] width 4 height 4
click at [225, 186] on li "11 - Wearing Apparel - Ariz. Rev. Stat. § 33-1125 (1)" at bounding box center [186, 185] width 131 height 12
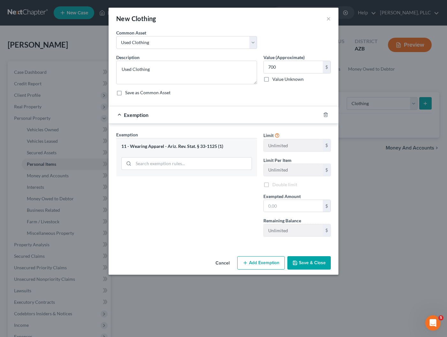
checkbox input "false"
click at [274, 205] on input "text" at bounding box center [293, 206] width 59 height 12
type input "1,000"
click at [302, 263] on button "Save & Close" at bounding box center [309, 262] width 43 height 13
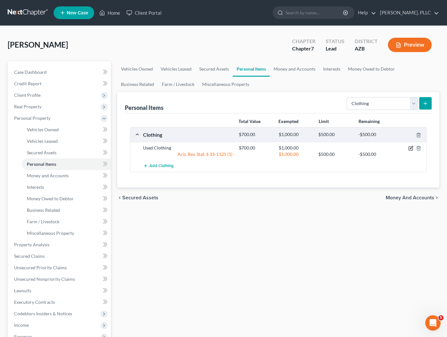
click at [409, 148] on icon "button" at bounding box center [411, 148] width 5 height 5
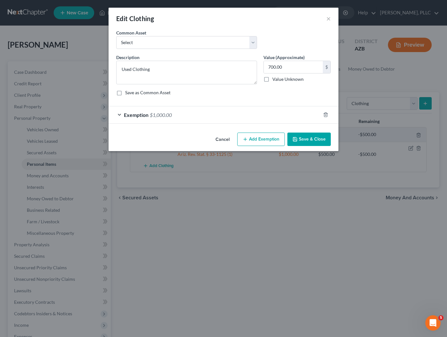
click at [258, 122] on div "Exemption $1,000.00" at bounding box center [215, 114] width 212 height 17
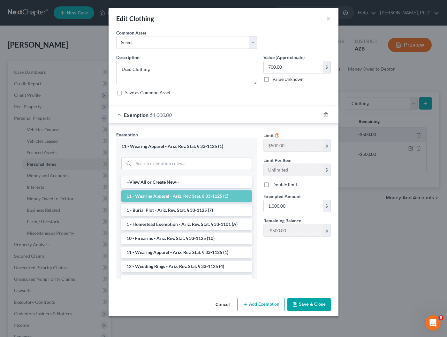
click at [273, 185] on label "Double limit" at bounding box center [285, 185] width 25 height 6
click at [275, 185] on input "Double limit" at bounding box center [277, 184] width 4 height 4
checkbox input "true"
click at [300, 305] on button "Save & Close" at bounding box center [309, 304] width 43 height 13
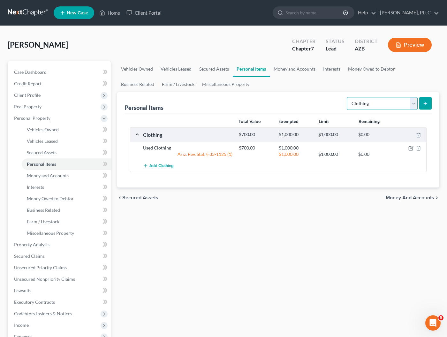
select select "jewelry"
click at [426, 104] on line "submit" at bounding box center [426, 103] width 0 height 3
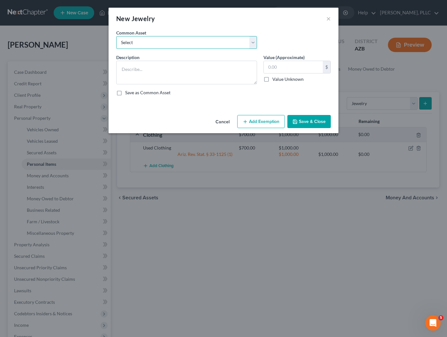
select select "1"
type textarea "Wedding Bands and Engagement Ring with [PERSON_NAME]"
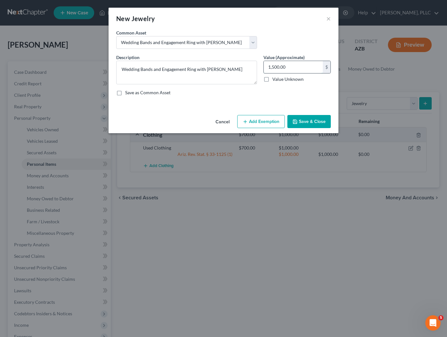
click at [276, 67] on input "1,500.00" at bounding box center [293, 67] width 59 height 12
type input "1"
type input "1,400"
click at [268, 122] on button "Add Exemption" at bounding box center [261, 121] width 48 height 13
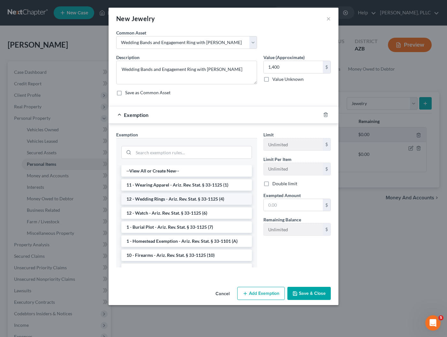
click at [162, 201] on li "12 - Wedding Rings - Ariz. Rev. Stat. § 33-1125 (4)" at bounding box center [186, 199] width 131 height 12
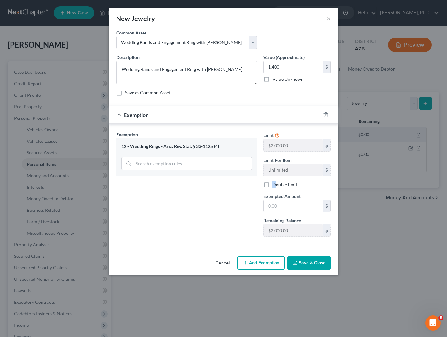
click at [273, 185] on label "Double limit" at bounding box center [285, 185] width 25 height 6
click at [275, 185] on input "Double limit" at bounding box center [277, 184] width 4 height 4
click at [277, 204] on input "text" at bounding box center [293, 206] width 59 height 12
click at [298, 262] on icon "button" at bounding box center [295, 262] width 5 height 5
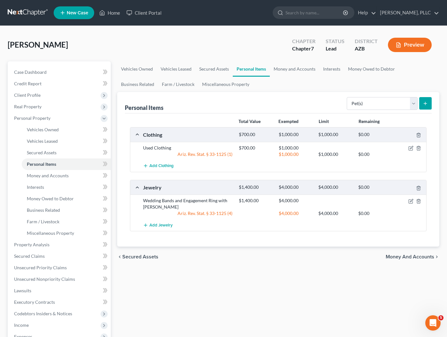
click at [427, 101] on icon "submit" at bounding box center [425, 103] width 5 height 5
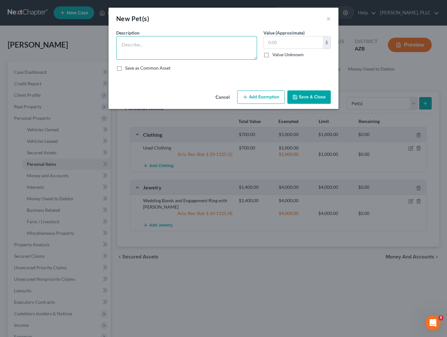
click at [201, 45] on textarea at bounding box center [186, 48] width 141 height 24
click at [304, 41] on input "text" at bounding box center [293, 42] width 59 height 12
click at [227, 45] on textarea "Household Pets - Cat/Dog/Fish" at bounding box center [186, 48] width 141 height 24
click at [296, 94] on button "Save & Close" at bounding box center [309, 96] width 43 height 13
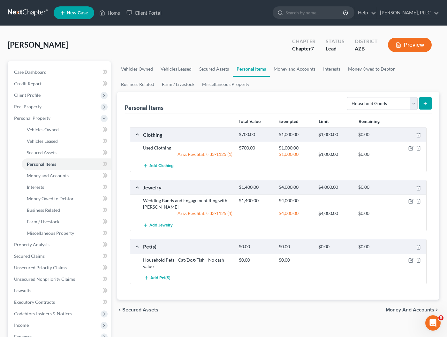
click at [427, 106] on button "submit" at bounding box center [426, 103] width 12 height 12
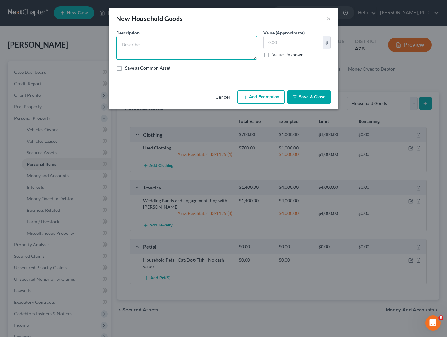
click at [249, 45] on textarea at bounding box center [186, 48] width 141 height 24
click at [310, 44] on input "text" at bounding box center [293, 42] width 59 height 12
click at [309, 95] on button "Save & Close" at bounding box center [309, 96] width 43 height 13
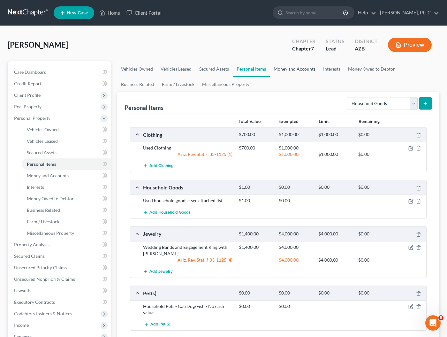
click at [298, 69] on link "Money and Accounts" at bounding box center [295, 68] width 50 height 15
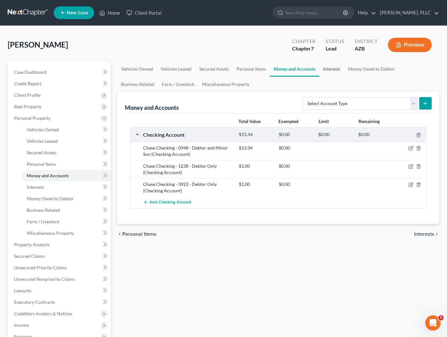
click at [331, 73] on link "Interests" at bounding box center [332, 68] width 25 height 15
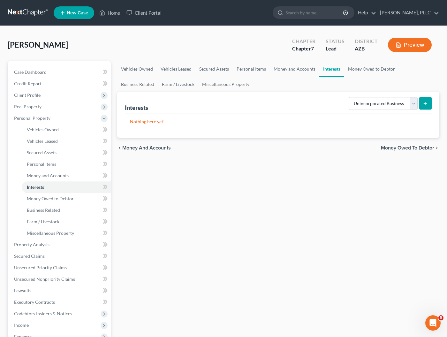
click at [425, 106] on icon "submit" at bounding box center [425, 103] width 5 height 5
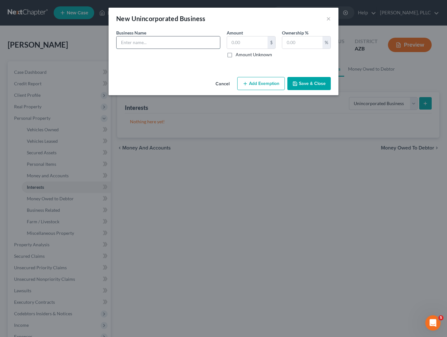
click at [199, 39] on input "text" at bounding box center [169, 42] width 104 height 12
click at [316, 78] on button "Save & Close" at bounding box center [309, 83] width 43 height 13
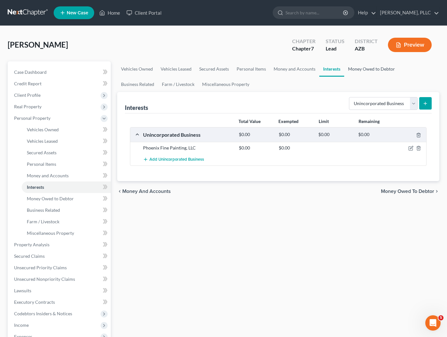
click at [366, 67] on link "Money Owed to Debtor" at bounding box center [372, 68] width 55 height 15
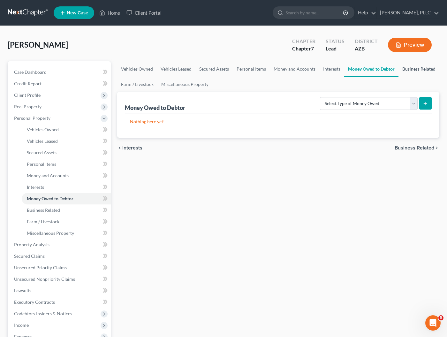
click at [408, 70] on link "Business Related" at bounding box center [419, 68] width 41 height 15
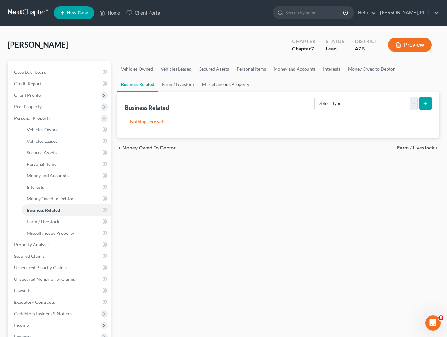
click at [198, 89] on link "Miscellaneous Property" at bounding box center [225, 84] width 55 height 15
